Goal: Task Accomplishment & Management: Manage account settings

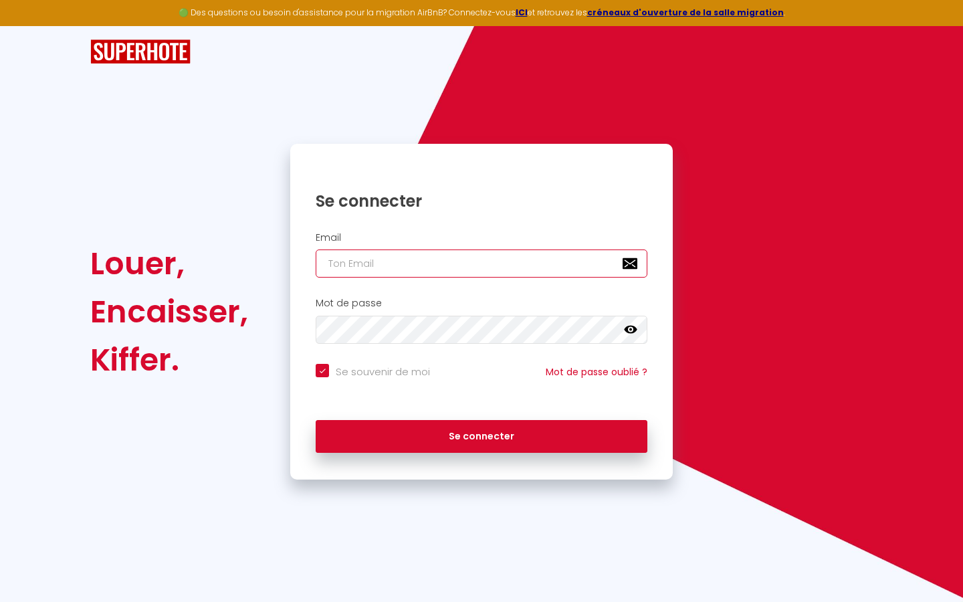
type input "s"
checkbox input "true"
type input "su"
checkbox input "true"
type input "sup"
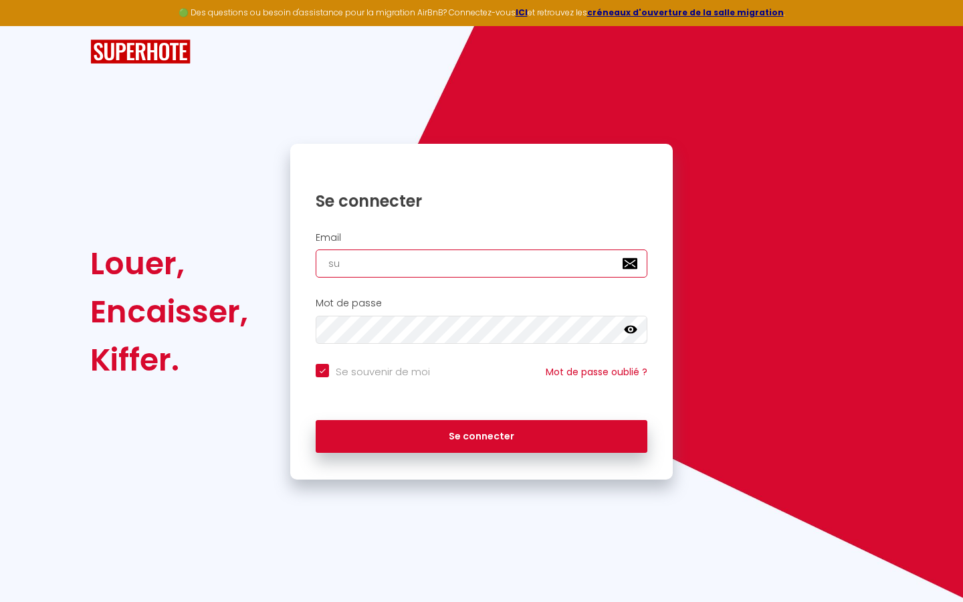
checkbox input "true"
type input "supe"
checkbox input "true"
type input "super"
checkbox input "true"
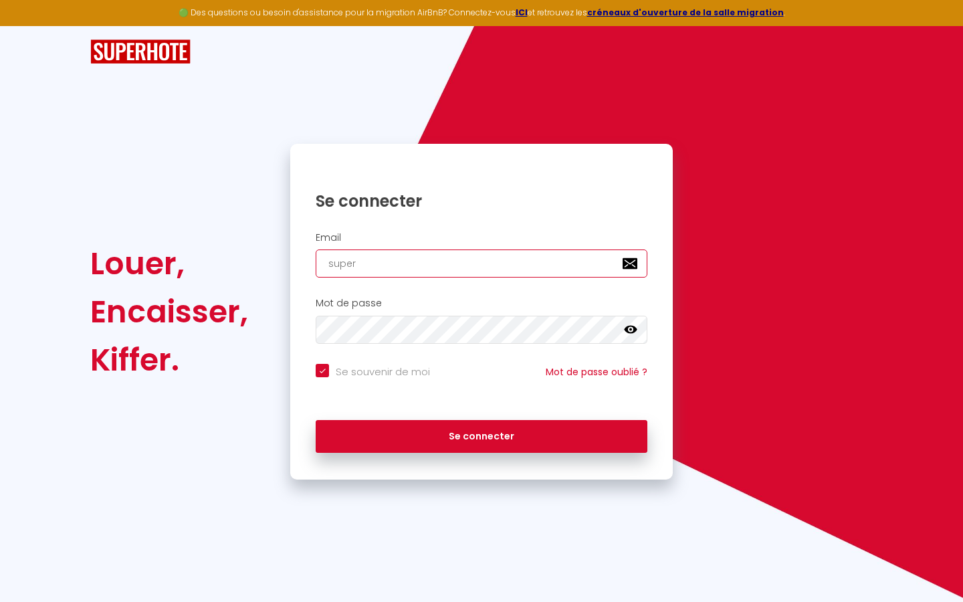
type input "superb"
checkbox input "true"
type input "superbo"
checkbox input "true"
type input "superbor"
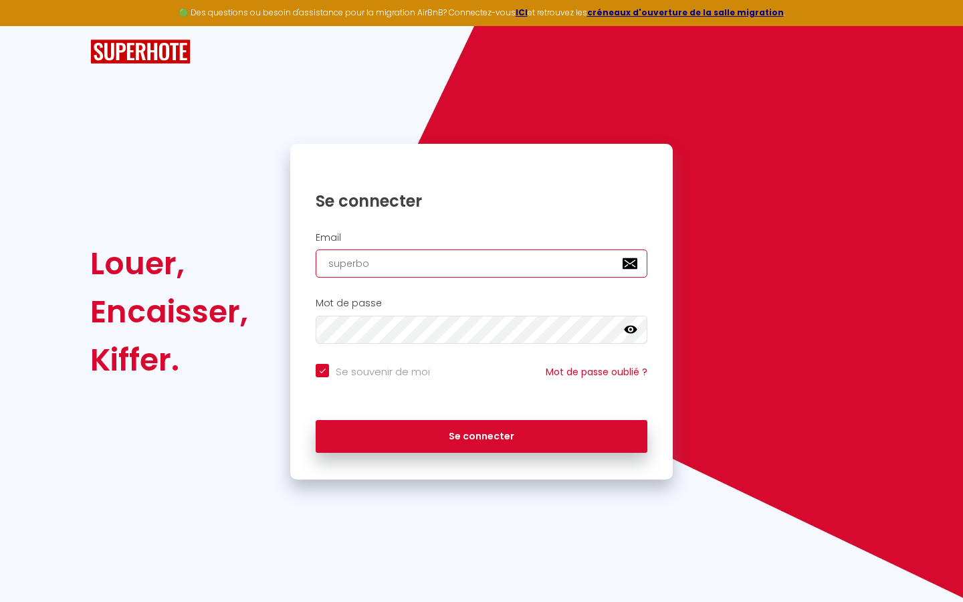
checkbox input "true"
type input "superbord"
checkbox input "true"
type input "superborde"
checkbox input "true"
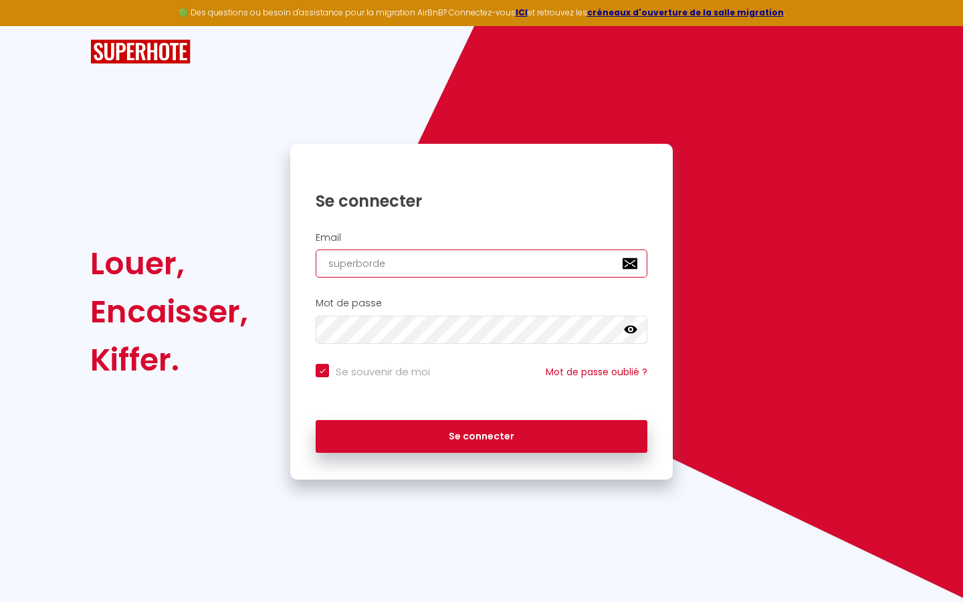
type input "superbordea"
checkbox input "true"
type input "superbordeau"
checkbox input "true"
type input "superbordeaux"
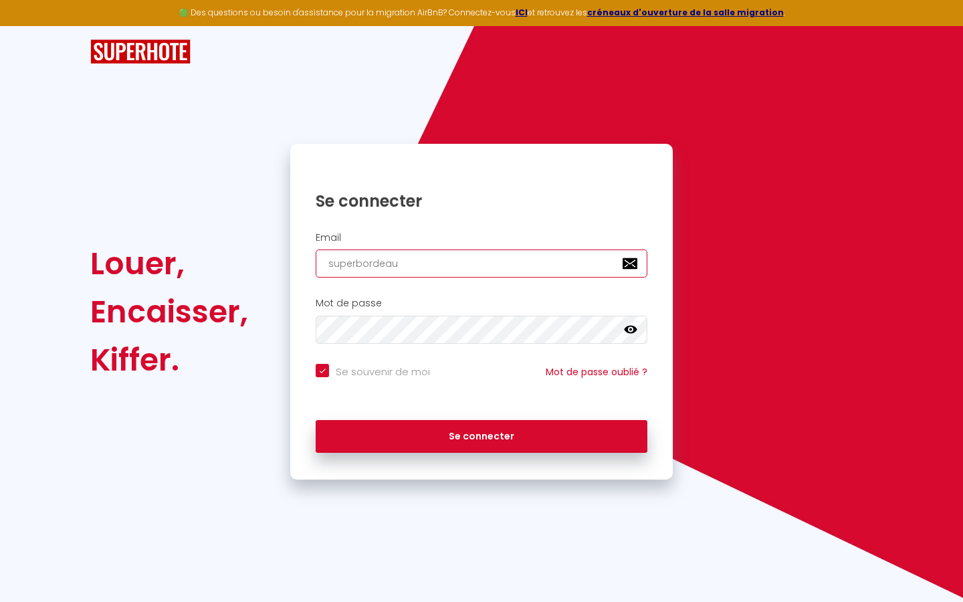
checkbox input "true"
type input "superbordeaux@"
checkbox input "true"
type input "superbordeaux@g"
checkbox input "true"
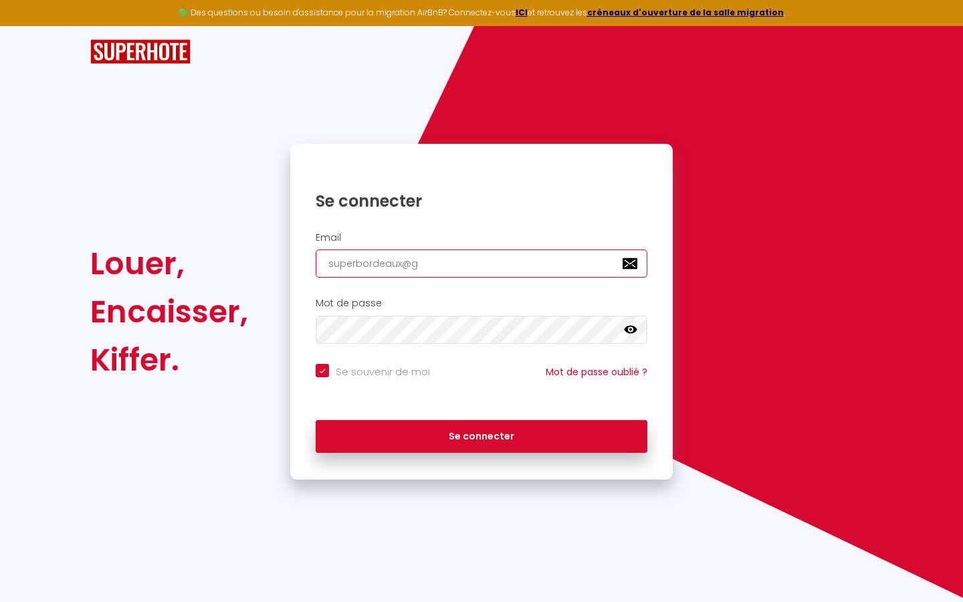
type input "superbordeaux@gm"
checkbox input "true"
type input "superbordeaux@gma"
checkbox input "true"
type input "superbordeaux@gmai"
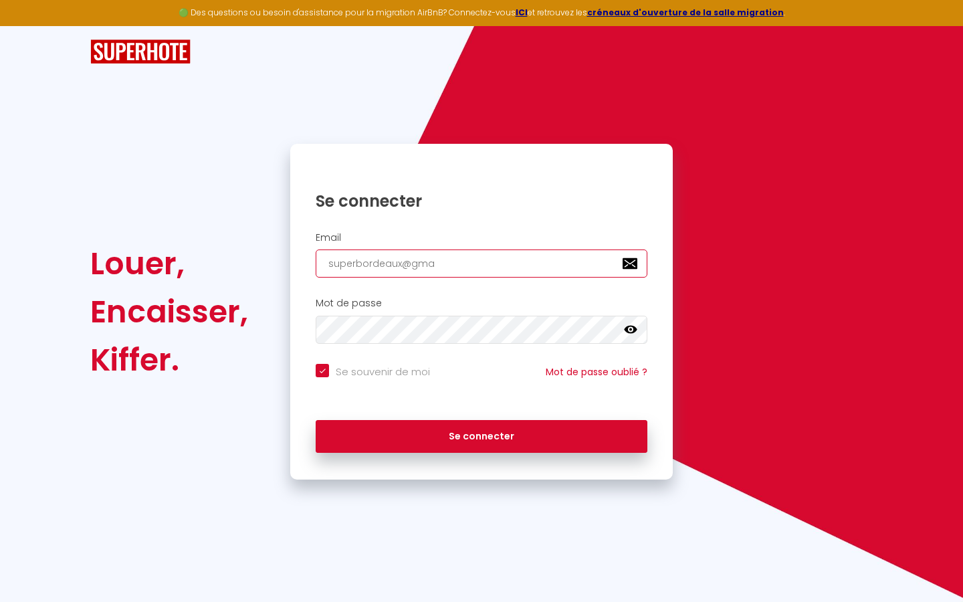
checkbox input "true"
type input "[EMAIL_ADDRESS]"
checkbox input "true"
type input "[EMAIL_ADDRESS]."
checkbox input "true"
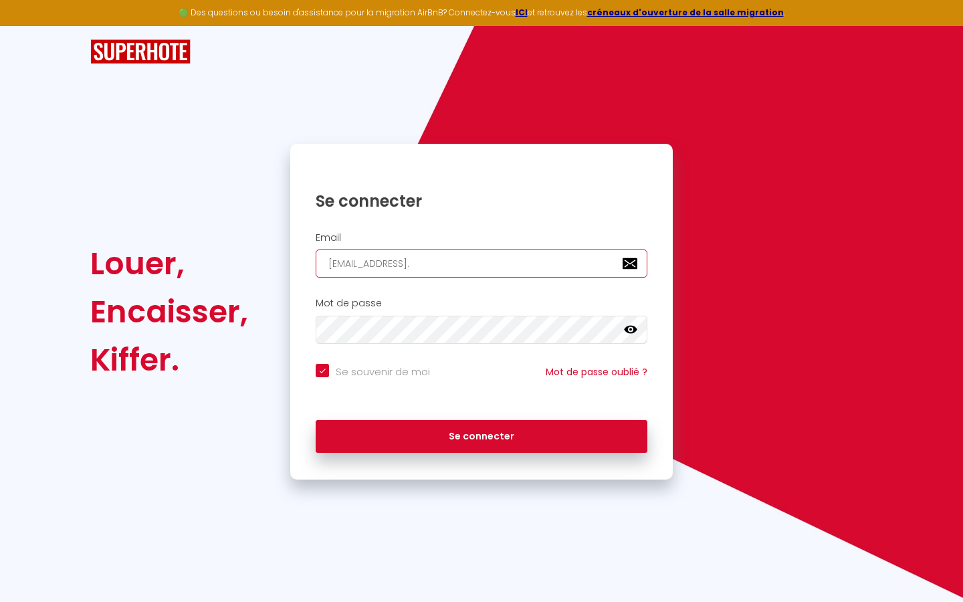
type input "superbordeaux@gmail.c"
checkbox input "true"
type input "[EMAIL_ADDRESS][DOMAIN_NAME]"
checkbox input "true"
type input "[EMAIL_ADDRESS][DOMAIN_NAME]"
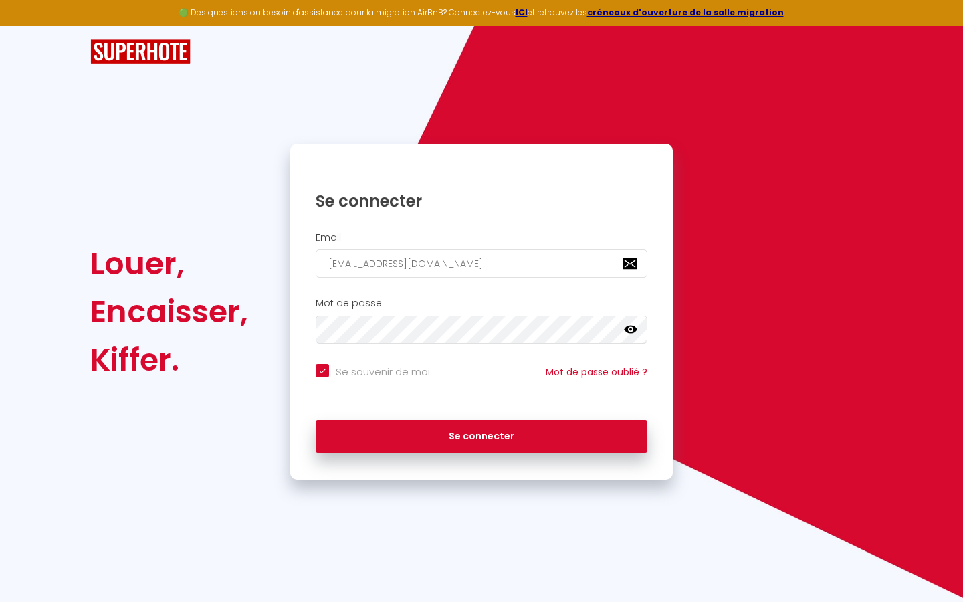
checkbox input "true"
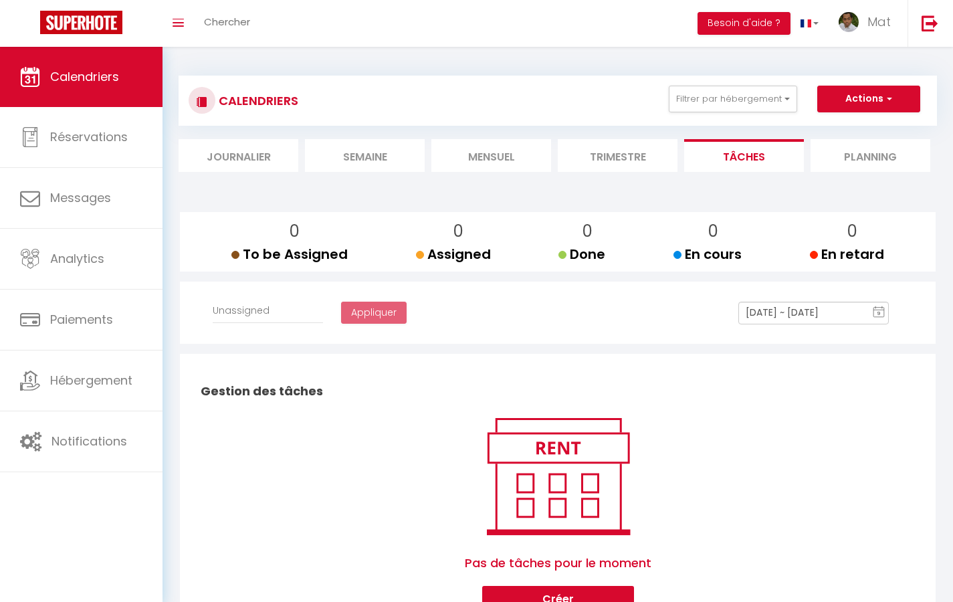
select select
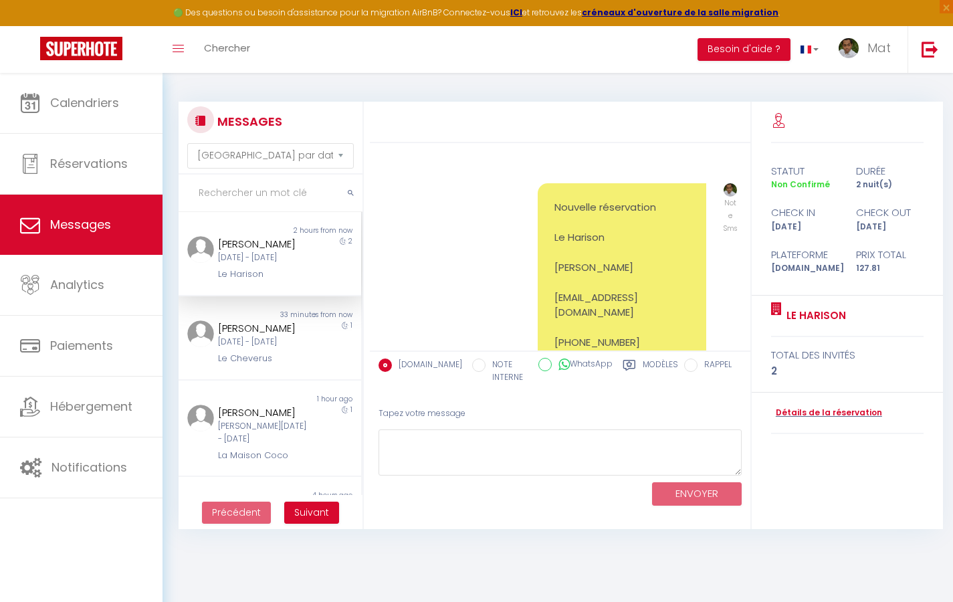
scroll to position [1041, 0]
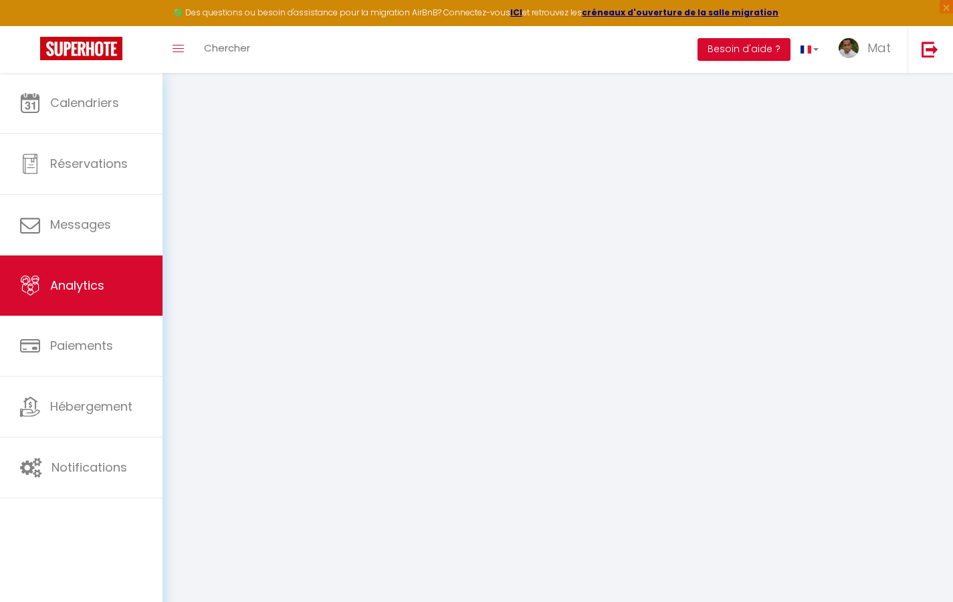
select select "2025"
select select "9"
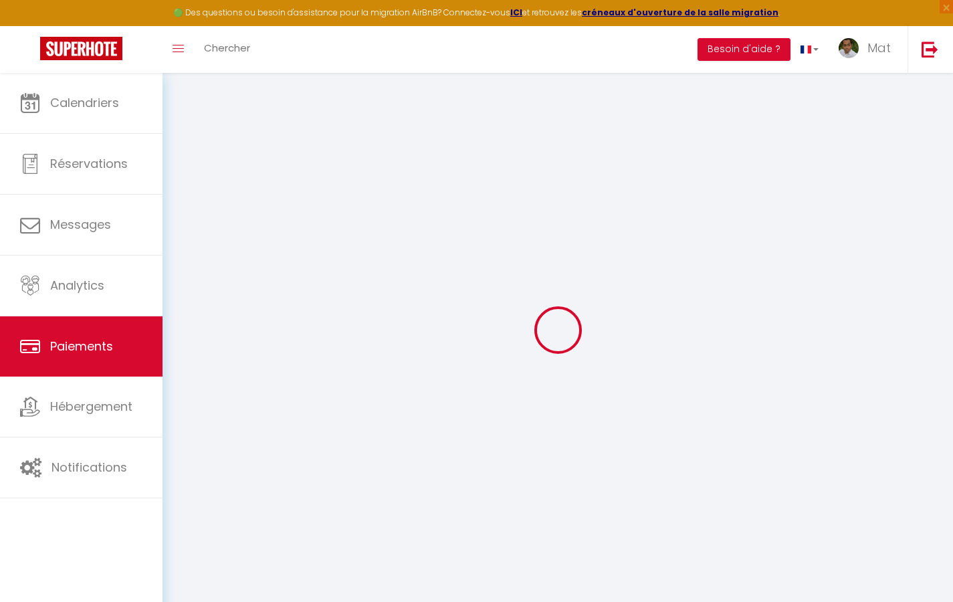
select select "2"
select select "0"
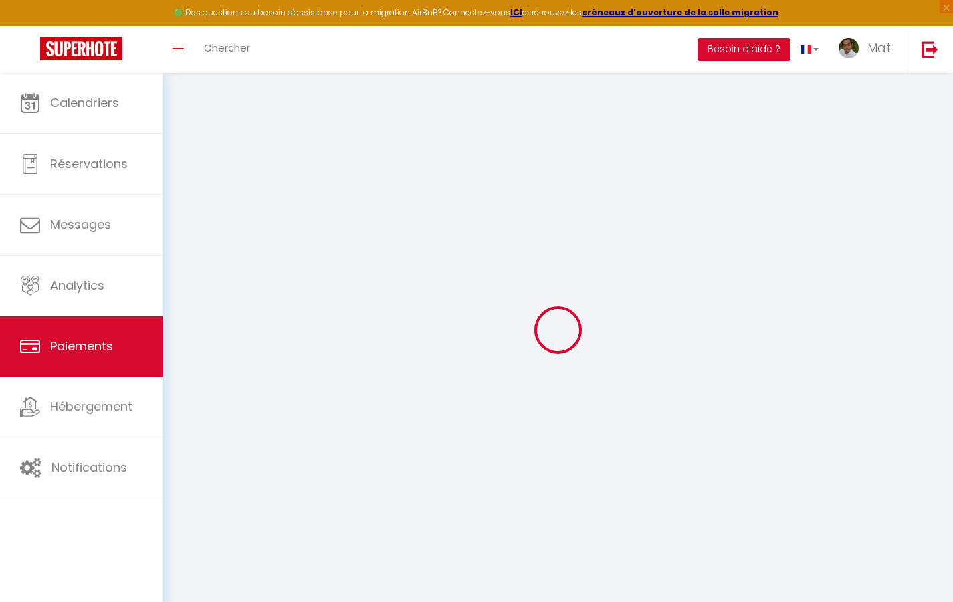
select select "0"
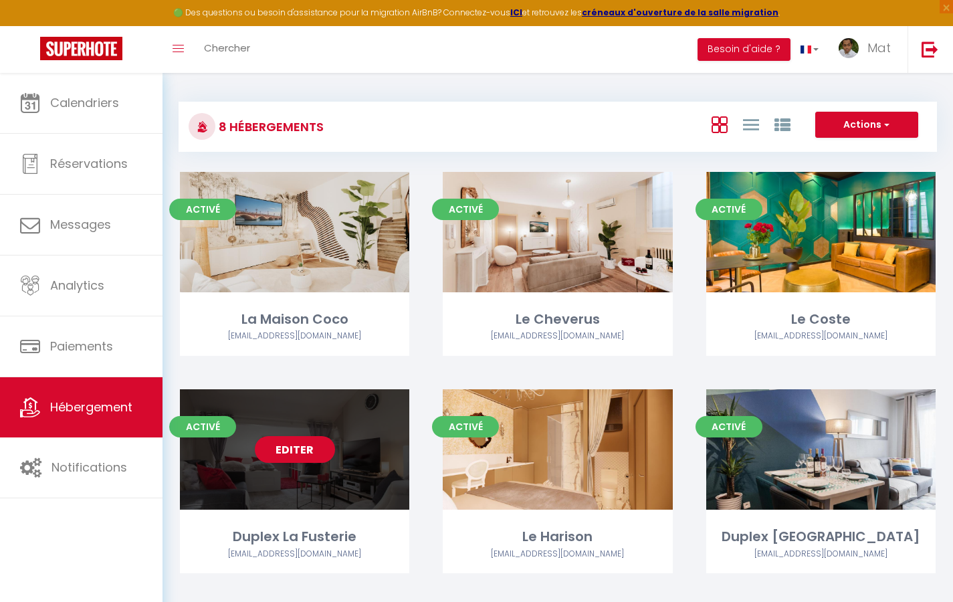
select select "3"
select select "2"
select select "1"
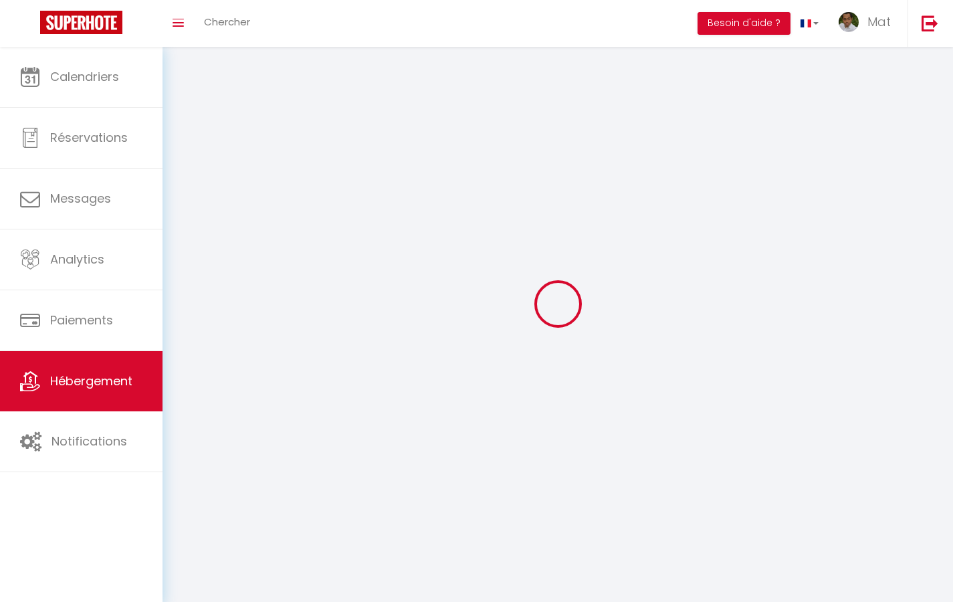
select select
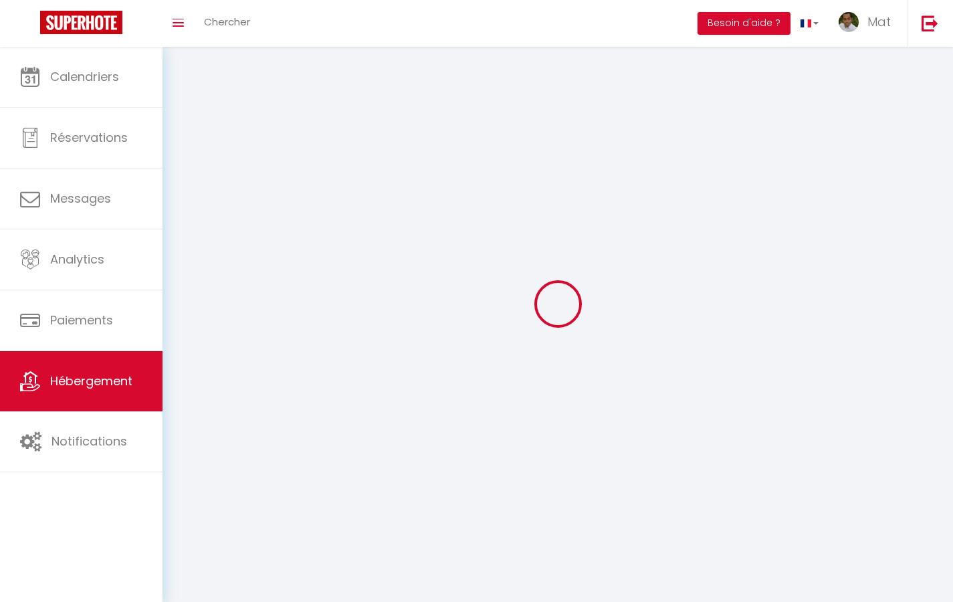
checkbox input "false"
select select
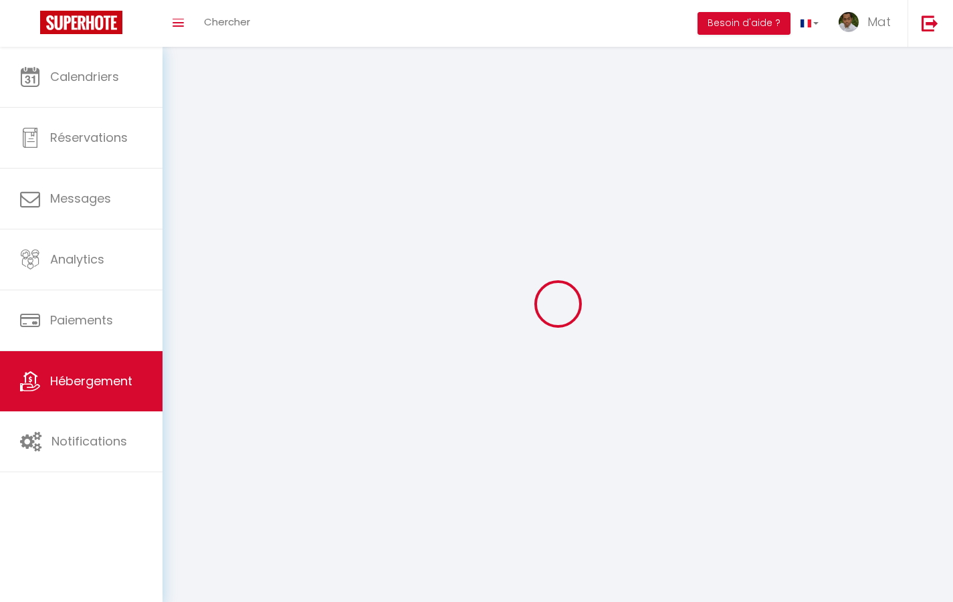
select select
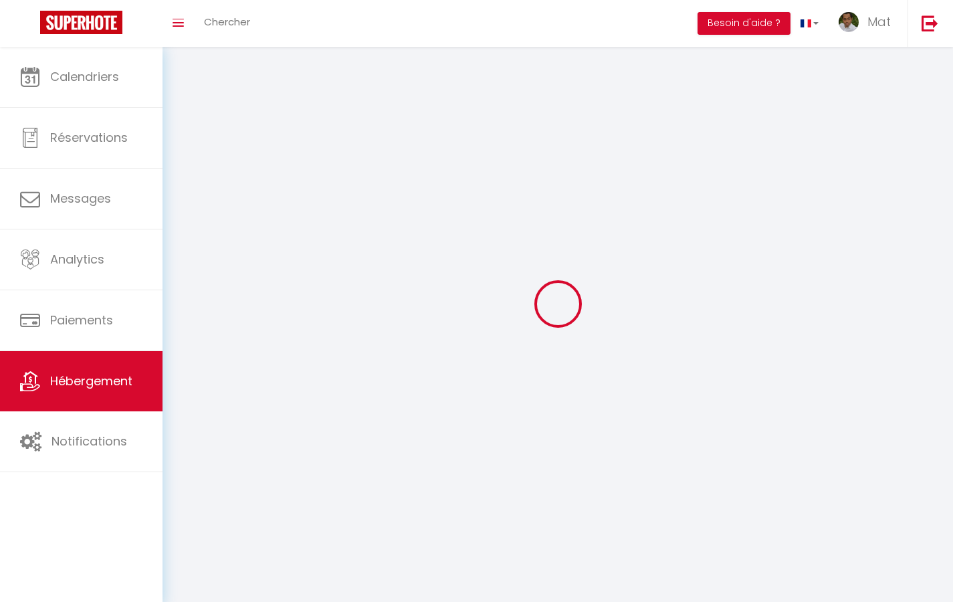
select select
checkbox input "false"
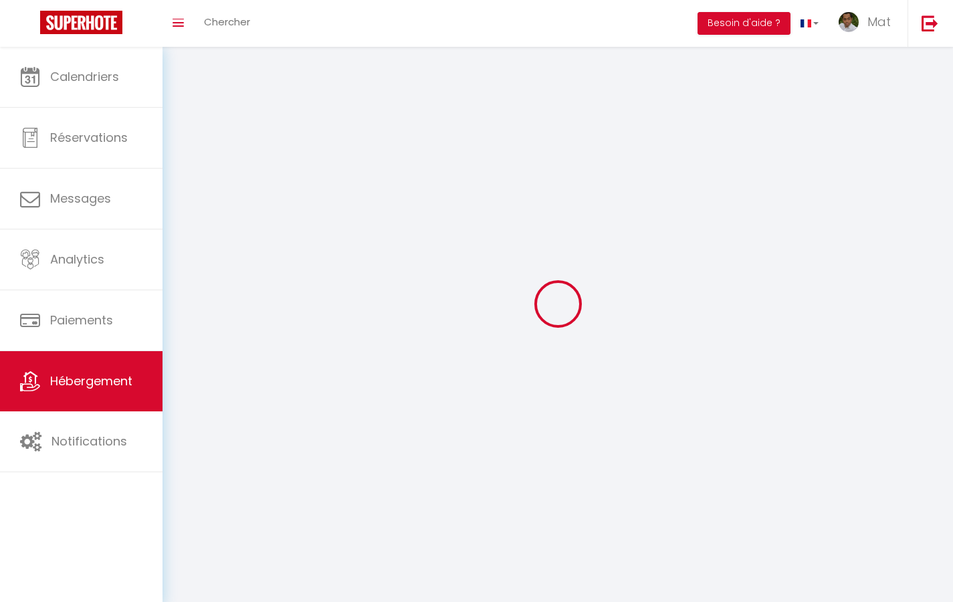
select select
select select "1"
select select
select select "28"
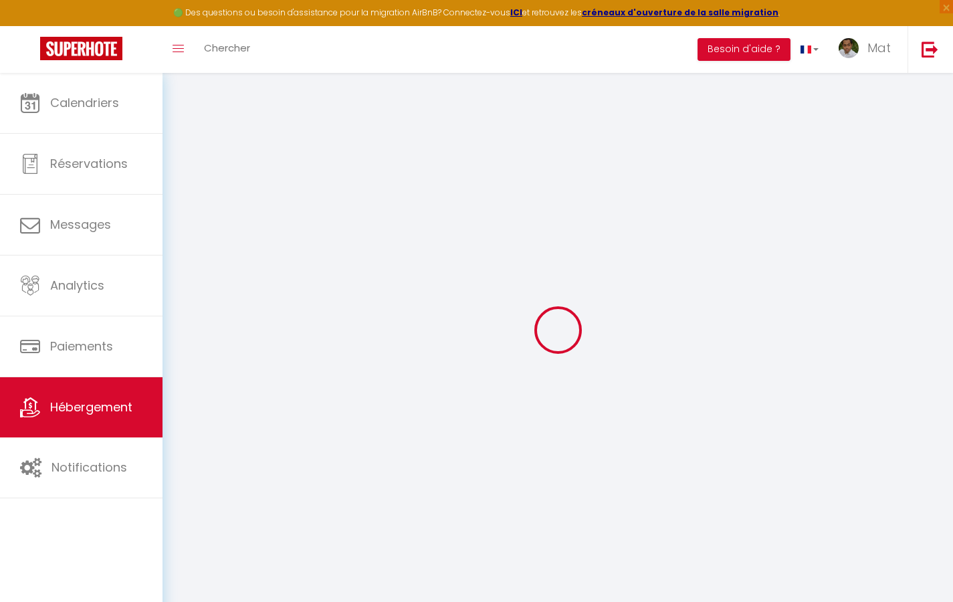
select select
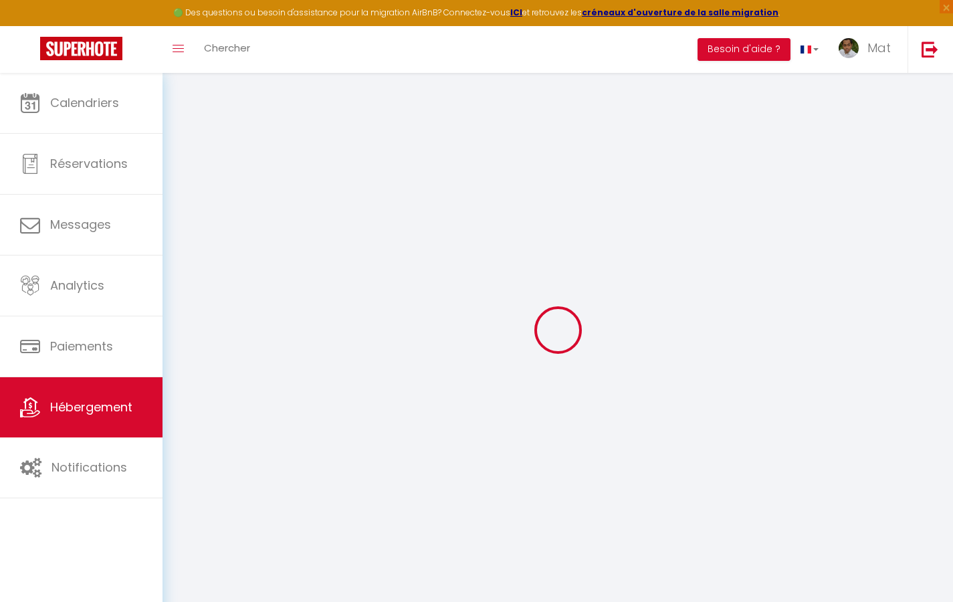
select select
checkbox input "false"
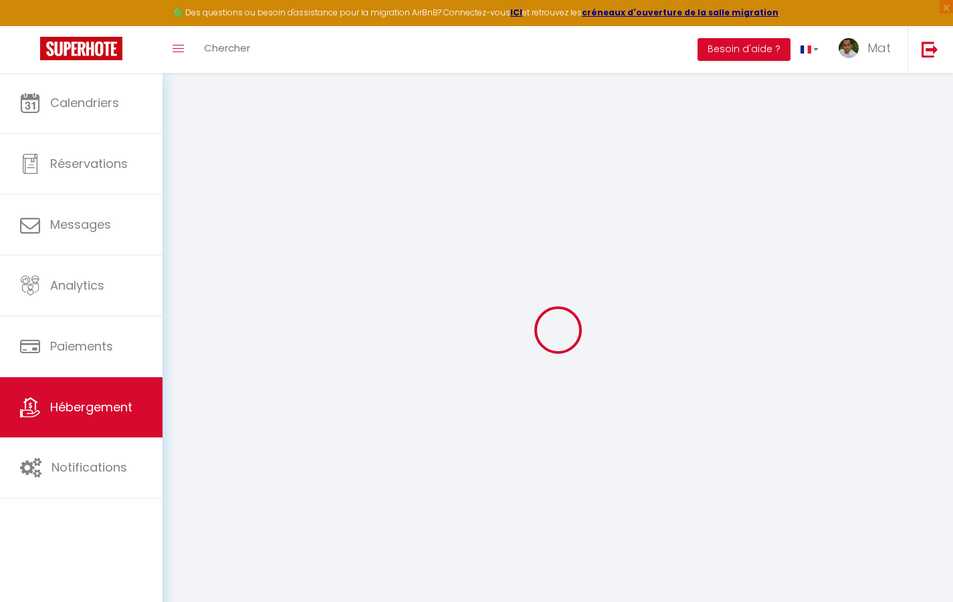
select select
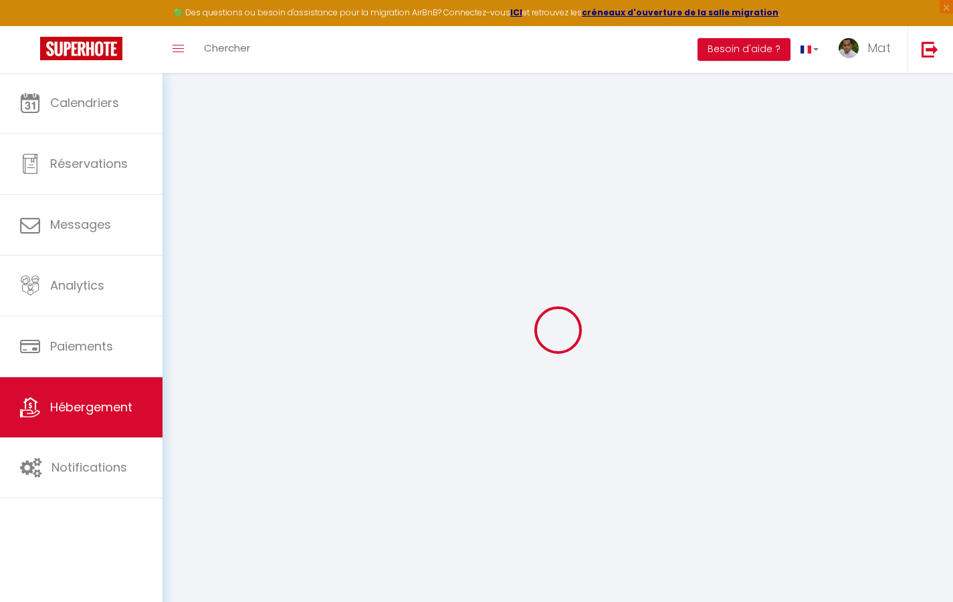
select select
checkbox input "false"
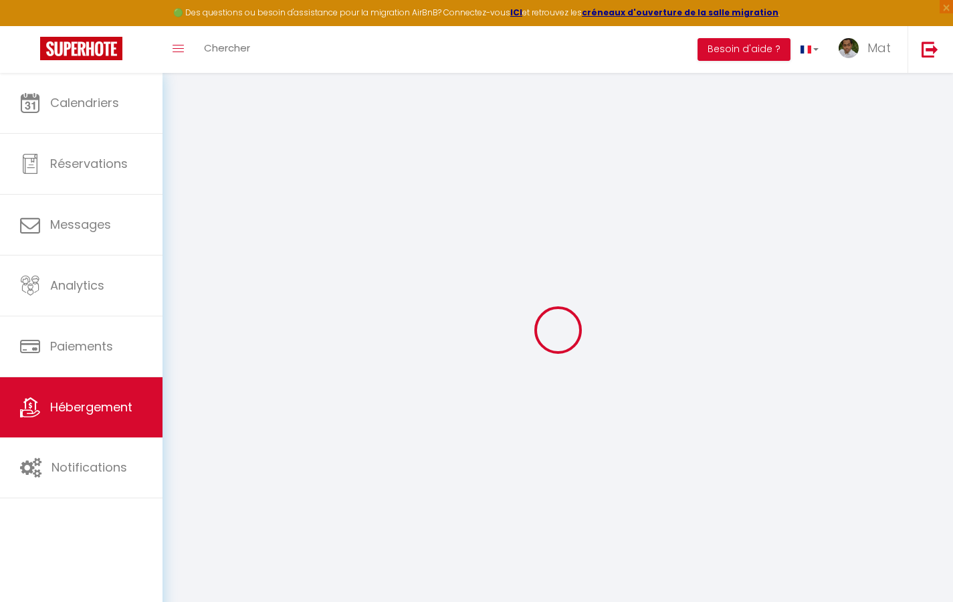
checkbox input "false"
select select
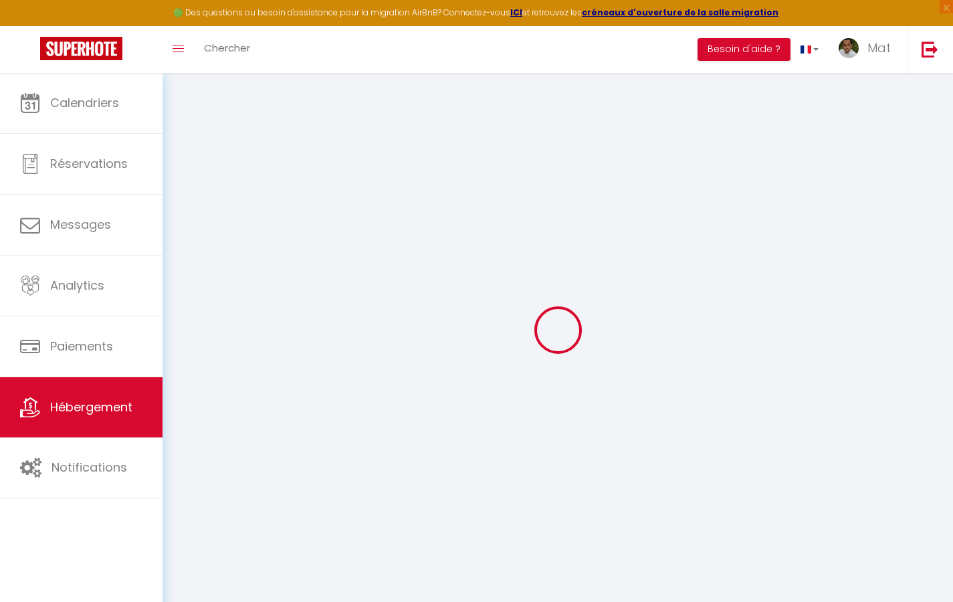
select select
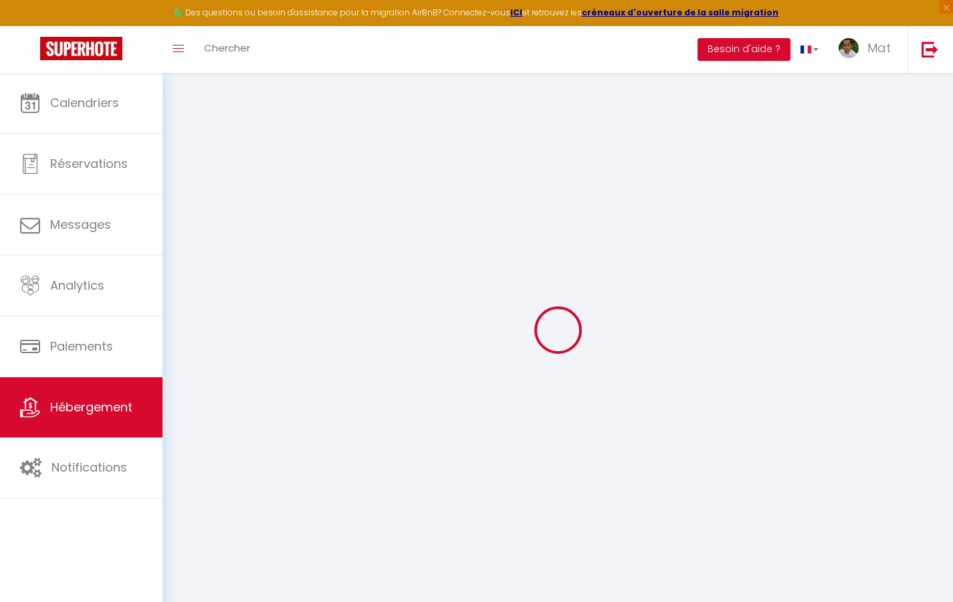
checkbox input "false"
select select
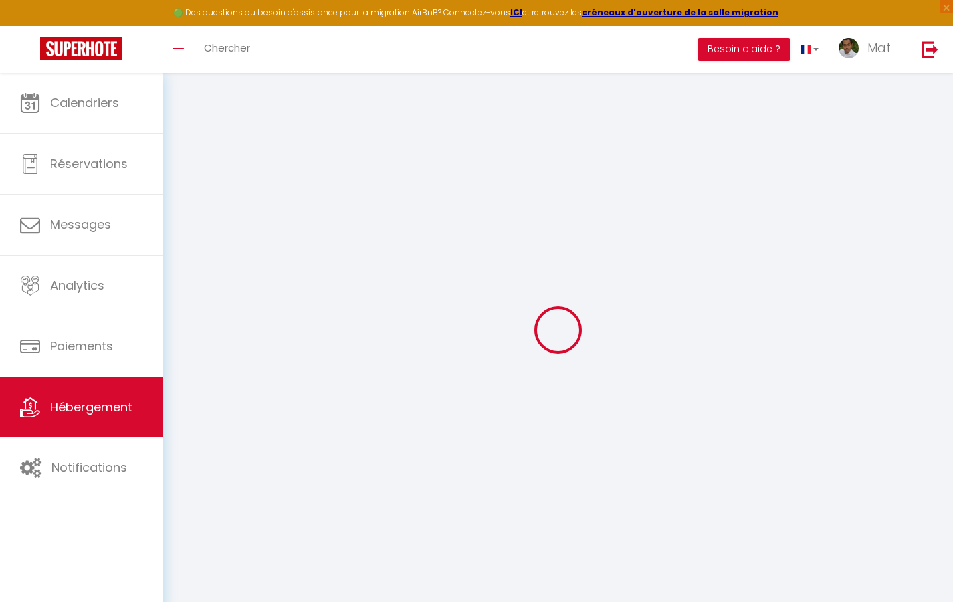
select select
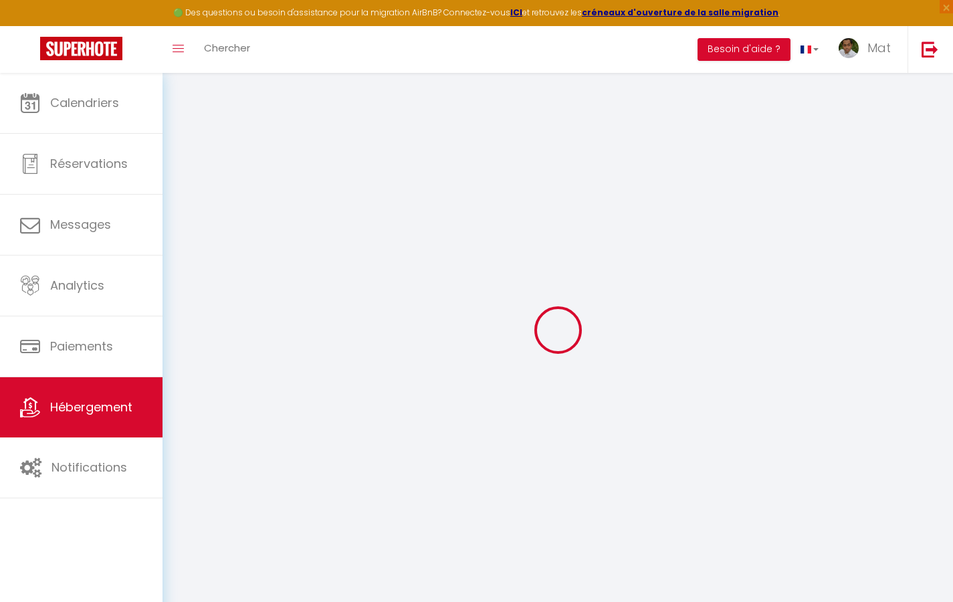
select select
checkbox input "false"
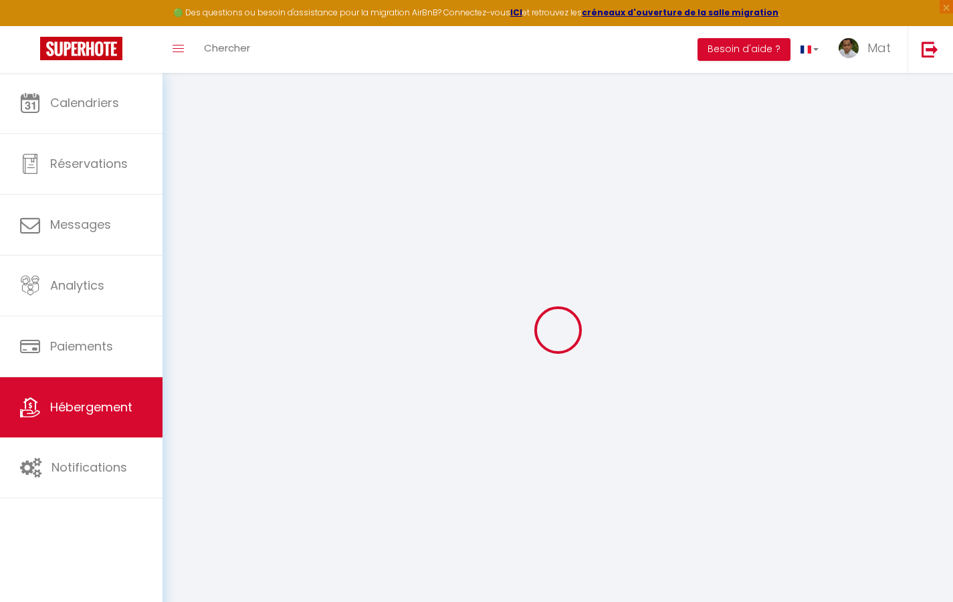
checkbox input "false"
select select
type input "Duplex La Fusterie"
type input "IMMO"
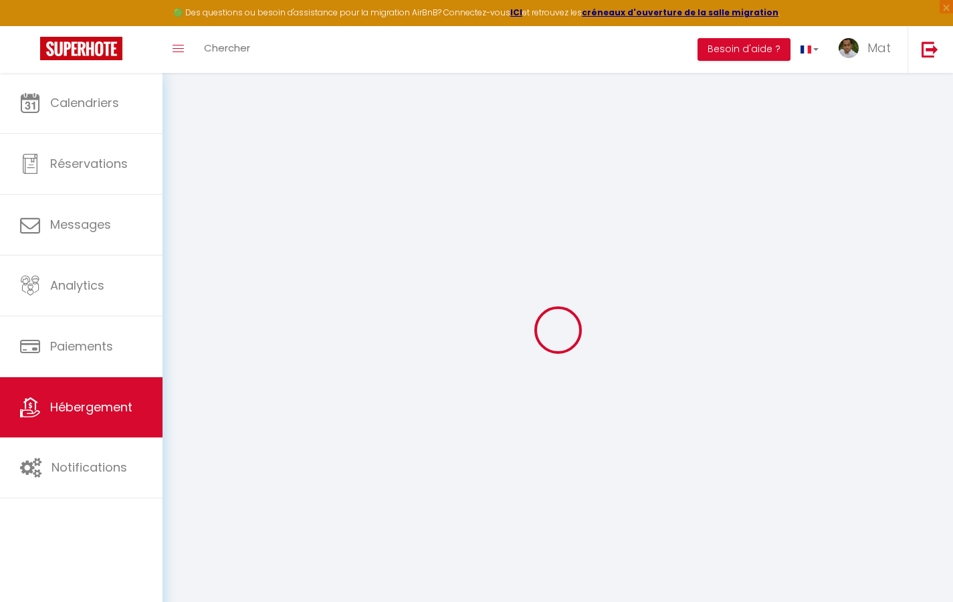
type input "MRA"
type input "[STREET_ADDRESS]"
type input "33800"
type input "[GEOGRAPHIC_DATA]"
select select "6"
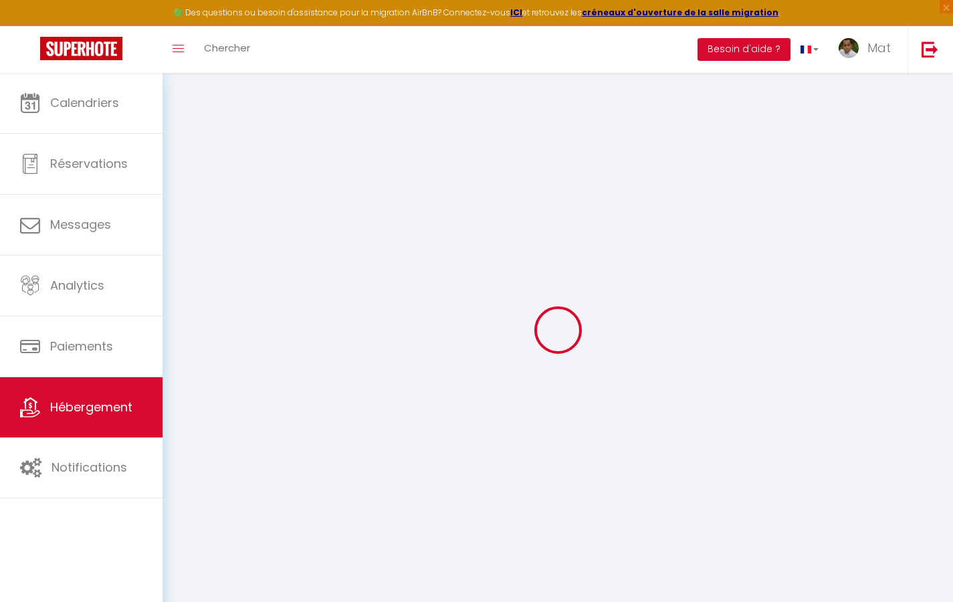
type input "35"
type input "20"
type input "30"
type input "1.65"
type input "200"
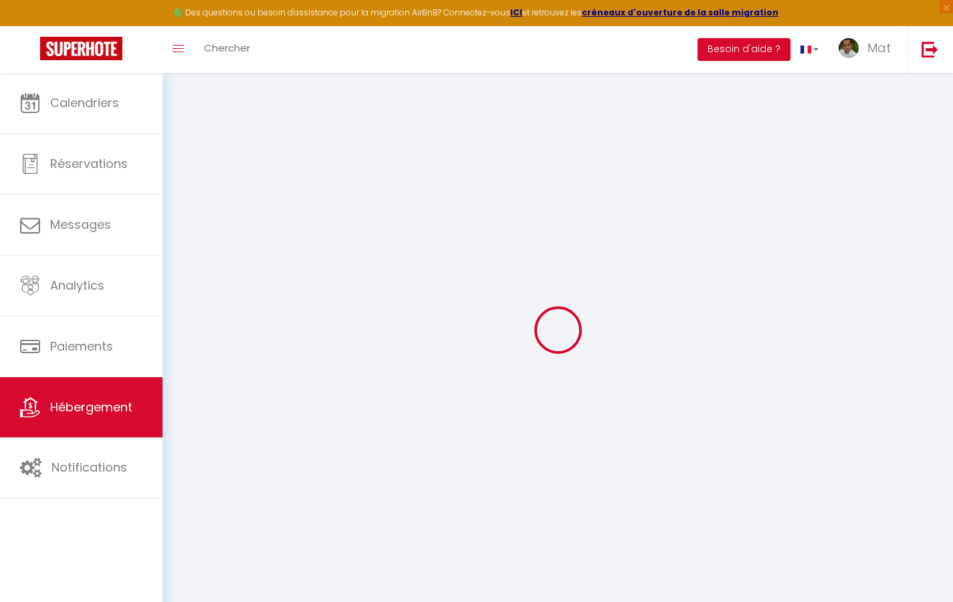
select select
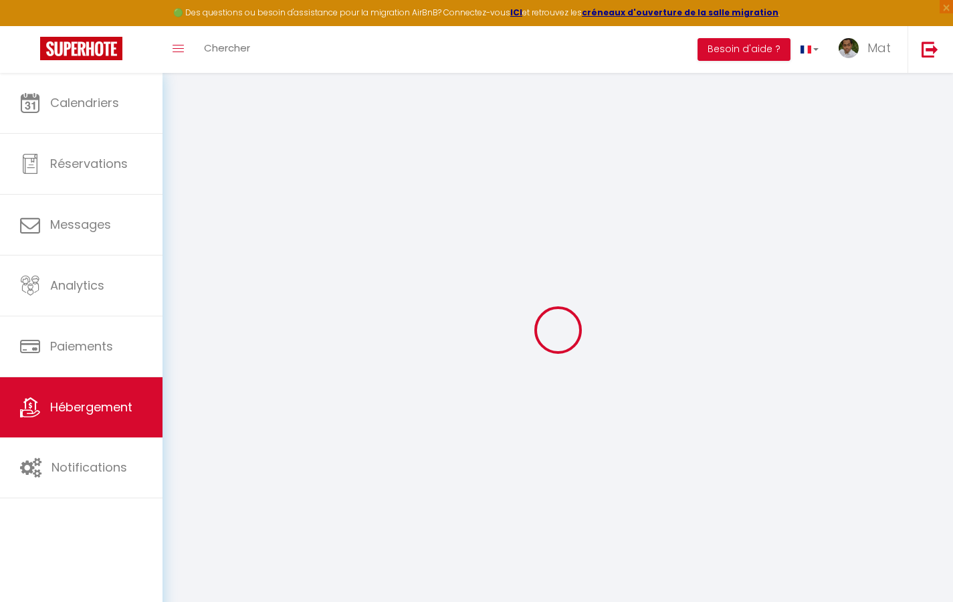
type input "[STREET_ADDRESS]"
type input "33800"
type input "[GEOGRAPHIC_DATA]"
type input "[EMAIL_ADDRESS][DOMAIN_NAME]"
select select "742"
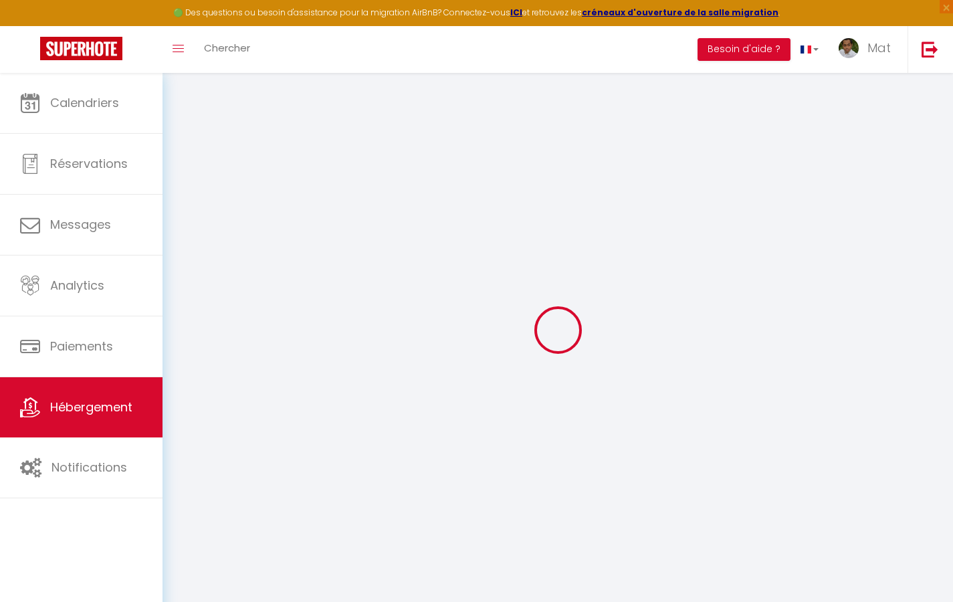
checkbox input "true"
checkbox input "false"
type input "10"
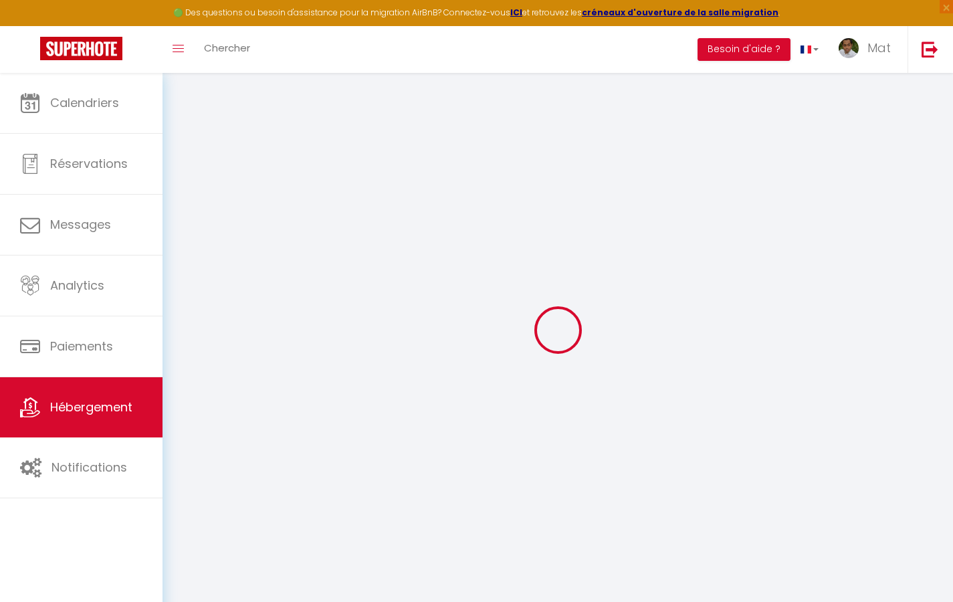
type input "50"
type input "0"
select select
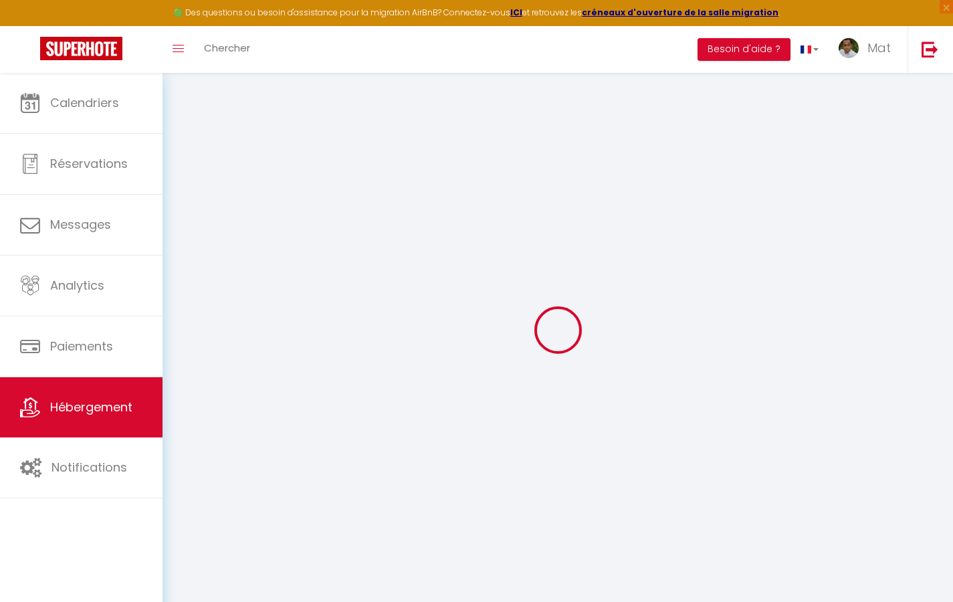
select select
checkbox input "true"
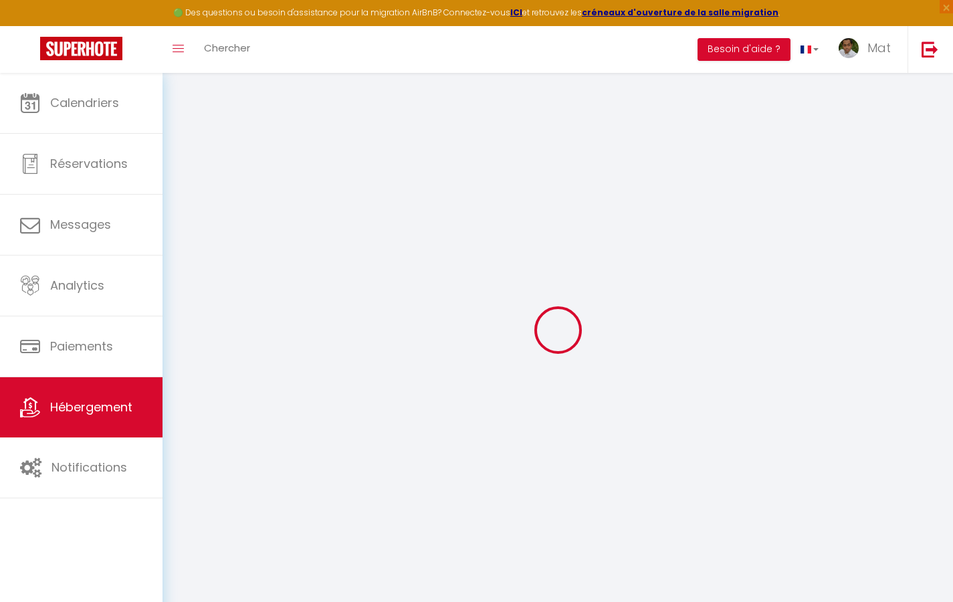
checkbox input "true"
checkbox input "false"
select select
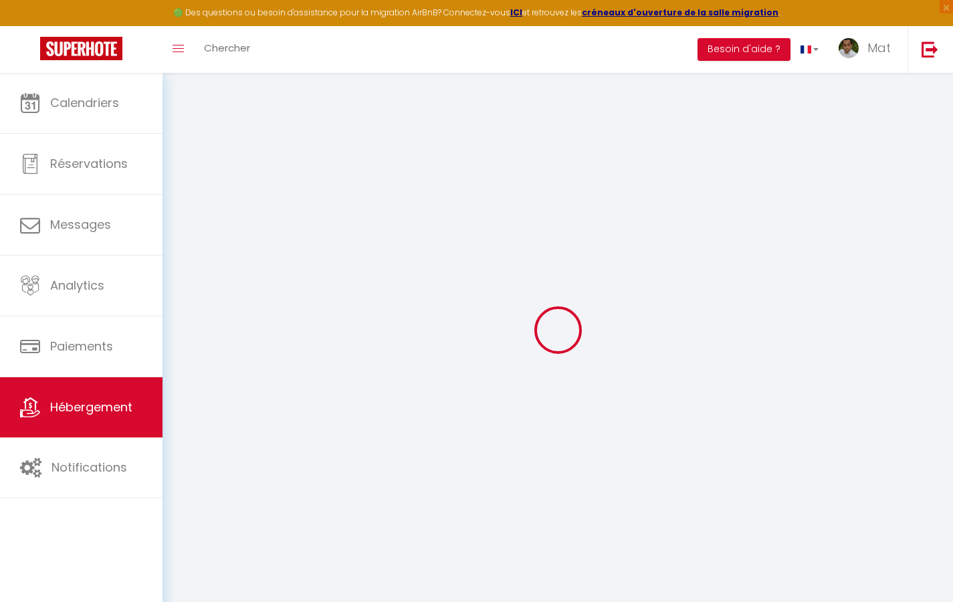
select select
checkbox input "true"
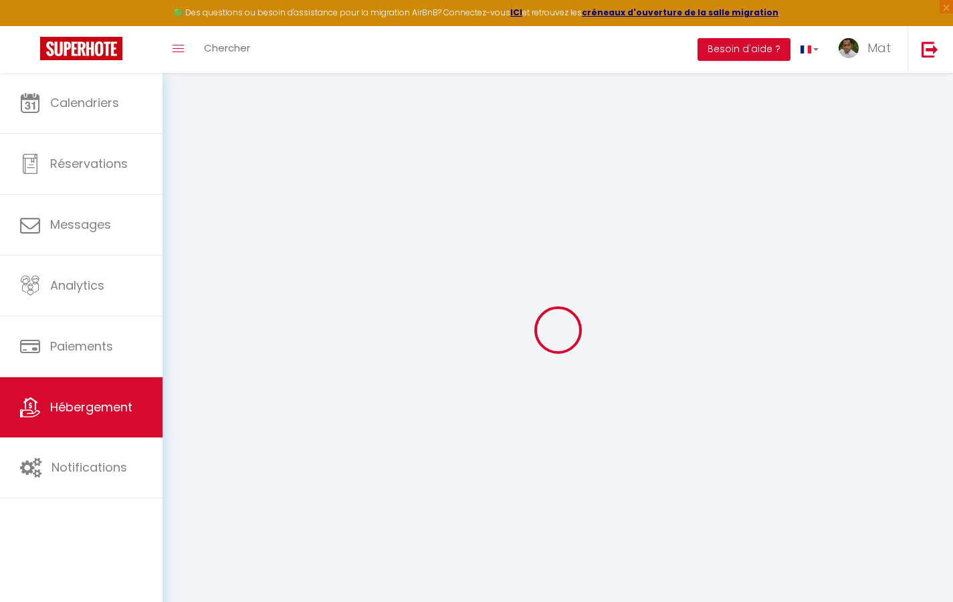
checkbox input "true"
checkbox input "false"
select select "2365"
checkbox input "true"
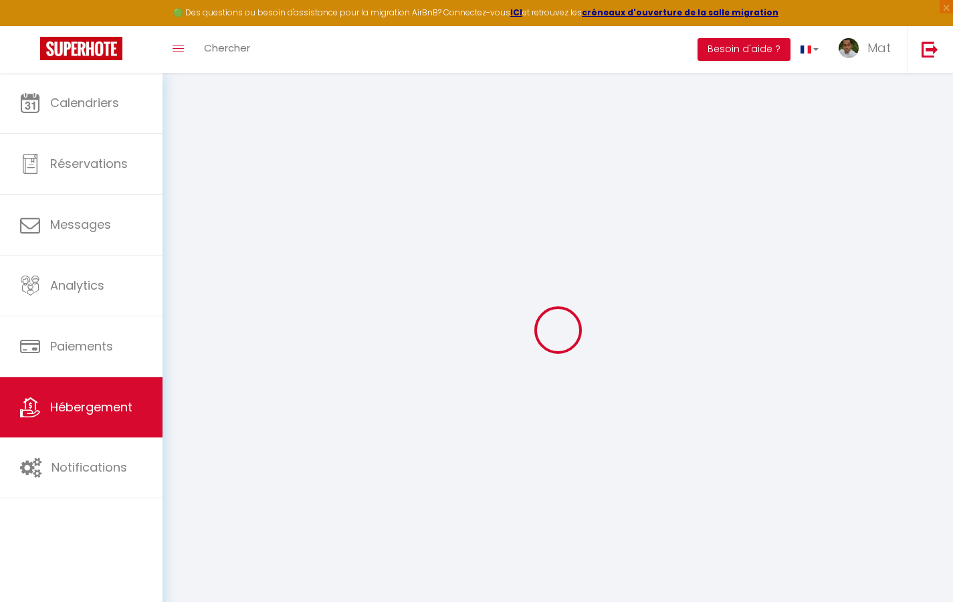
checkbox input "true"
checkbox input "false"
checkbox input "true"
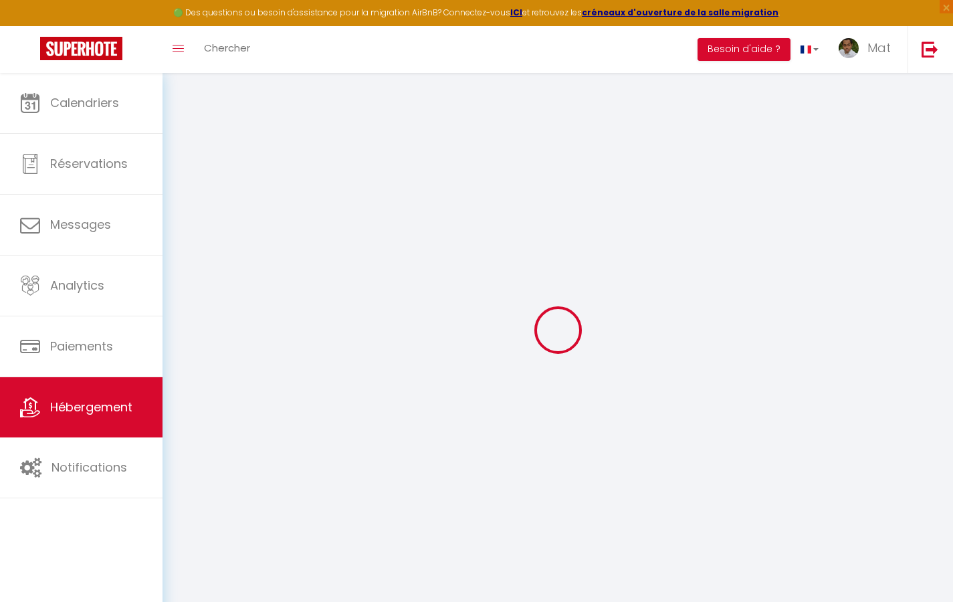
checkbox input "true"
checkbox input "false"
select select "17:00"
select select "23:30"
select select "10:00"
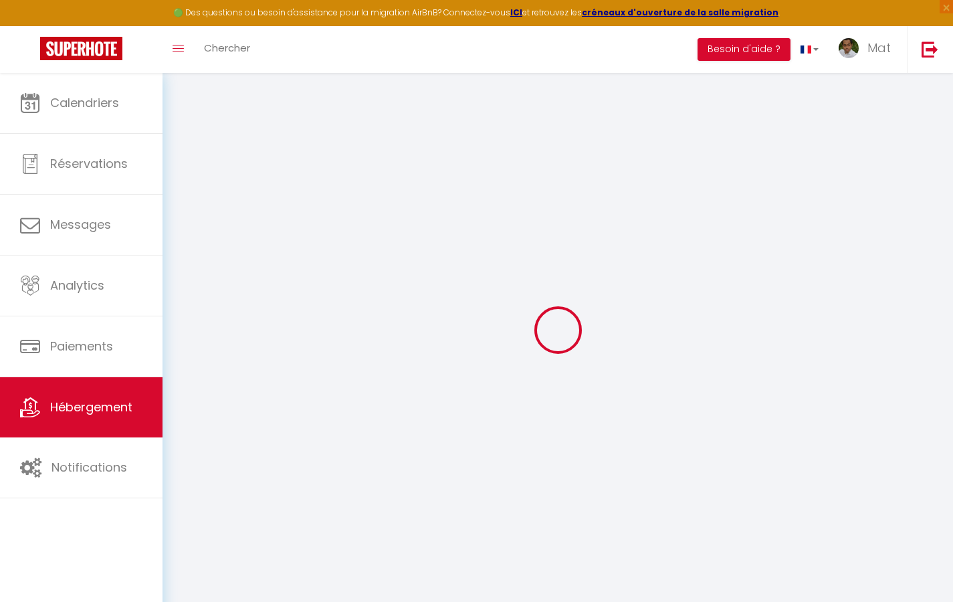
select select "30"
select select "120"
